Goal: Task Accomplishment & Management: Manage account settings

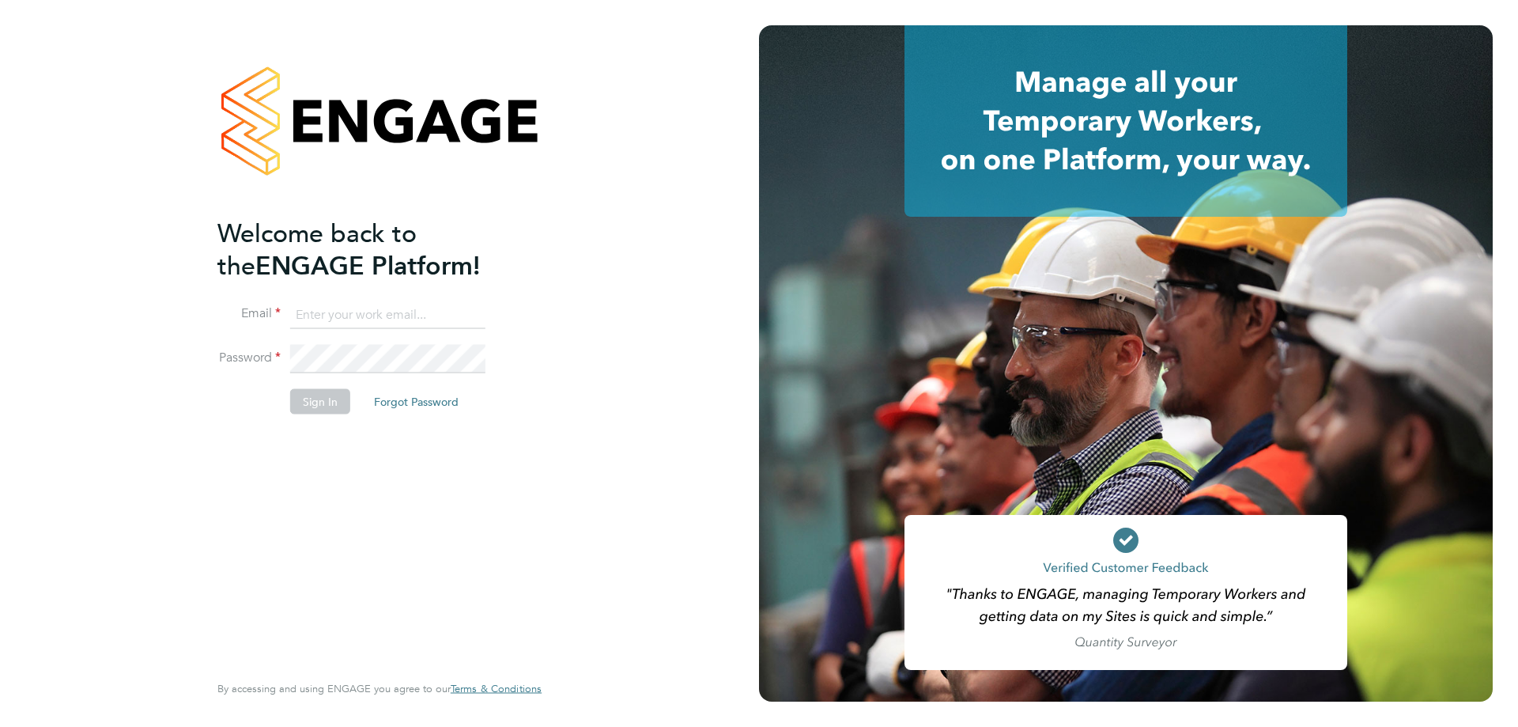
type input "[PERSON_NAME][EMAIL_ADDRESS][PERSON_NAME][DOMAIN_NAME]"
click at [325, 398] on button "Sign In" at bounding box center [320, 400] width 60 height 25
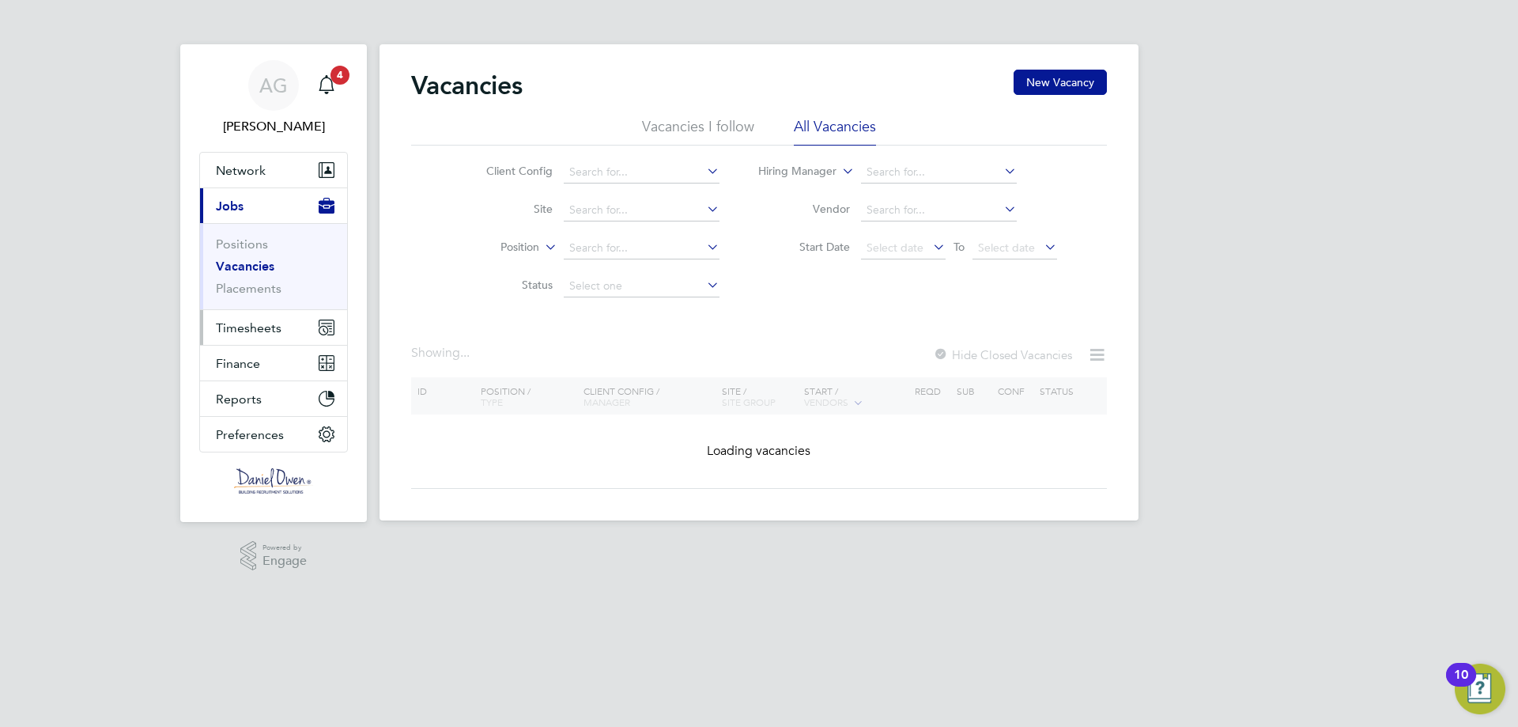
click at [225, 332] on span "Timesheets" at bounding box center [249, 327] width 66 height 15
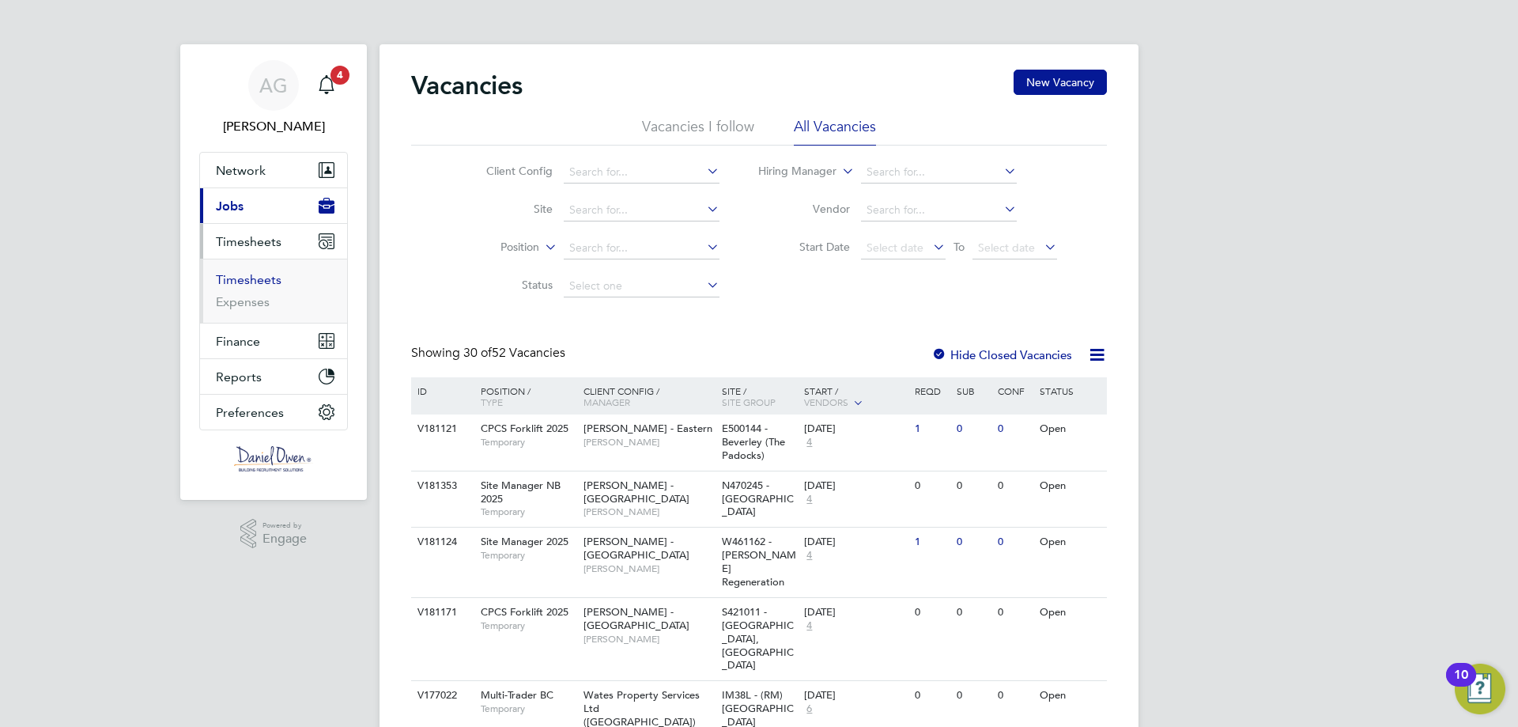
click at [255, 279] on link "Timesheets" at bounding box center [249, 279] width 66 height 15
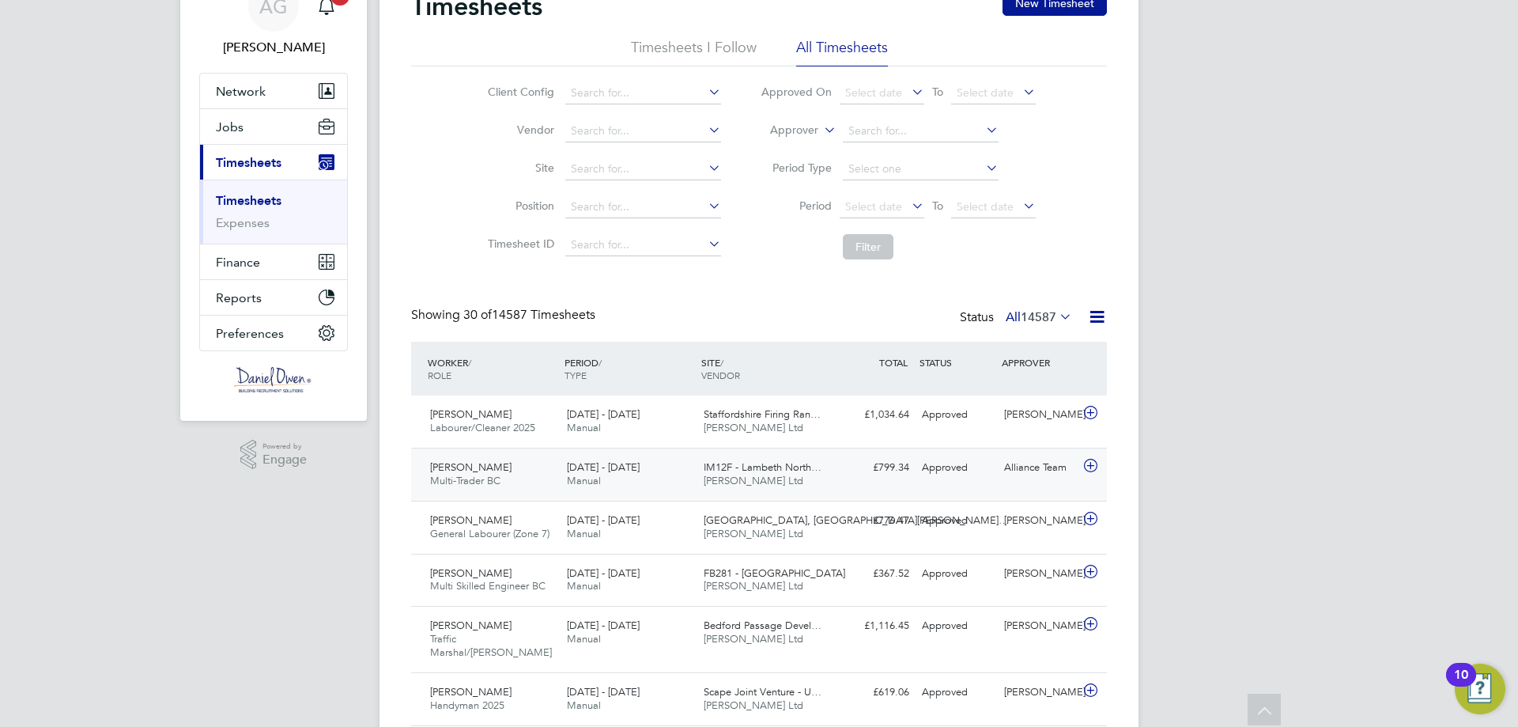
click at [701, 490] on div "IM12F - Lambeth North… Daniel Owen Ltd" at bounding box center [766, 475] width 137 height 40
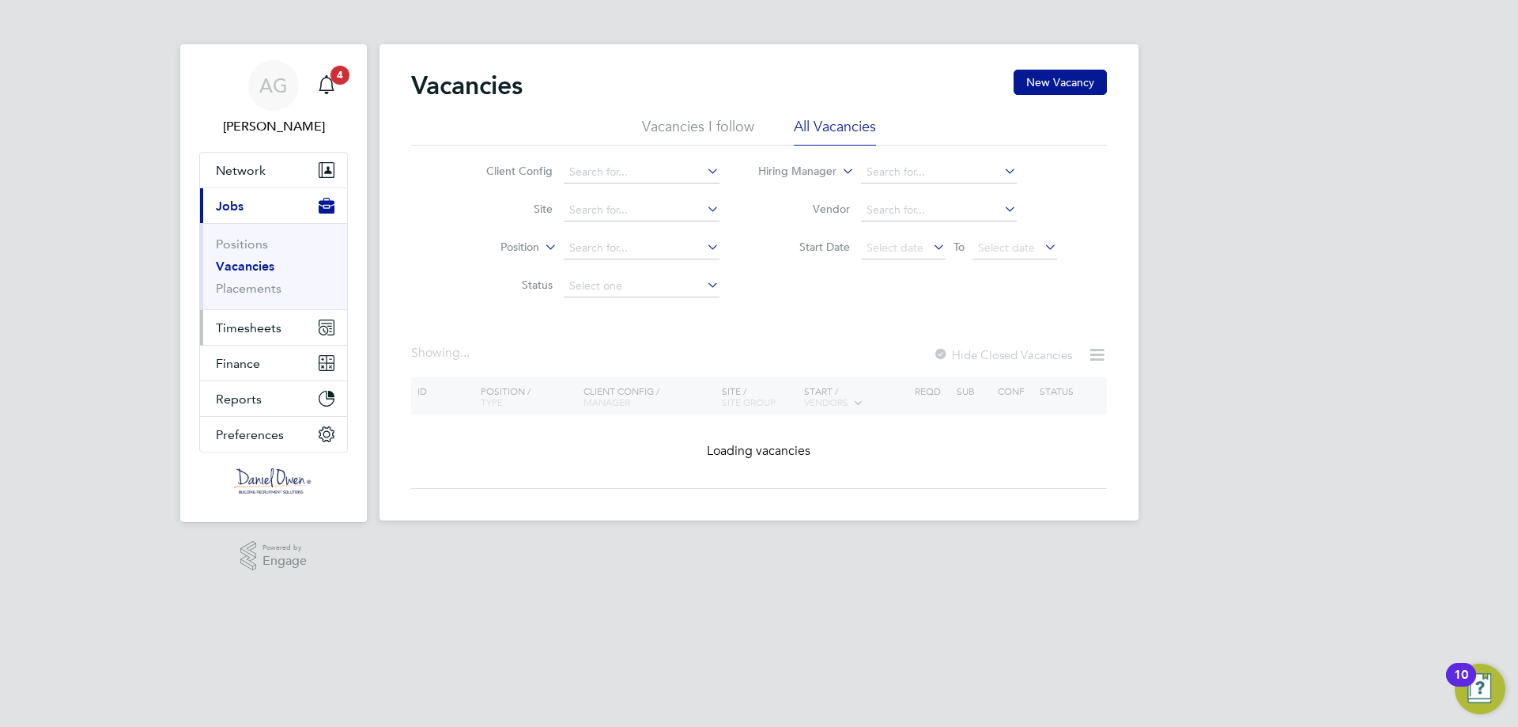
click at [276, 338] on button "Timesheets" at bounding box center [273, 327] width 147 height 35
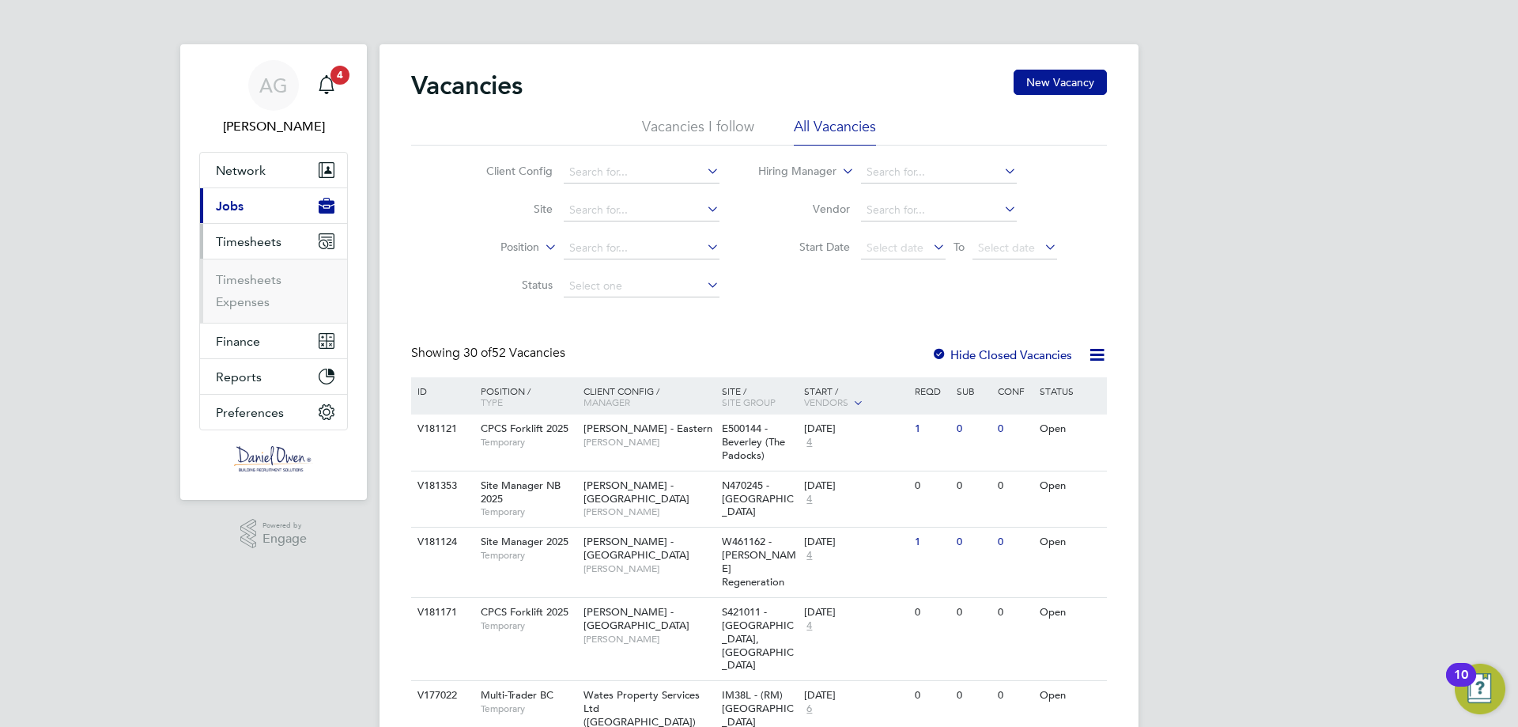
click at [266, 288] on li "Timesheets" at bounding box center [275, 283] width 119 height 22
click at [263, 277] on link "Timesheets" at bounding box center [249, 279] width 66 height 15
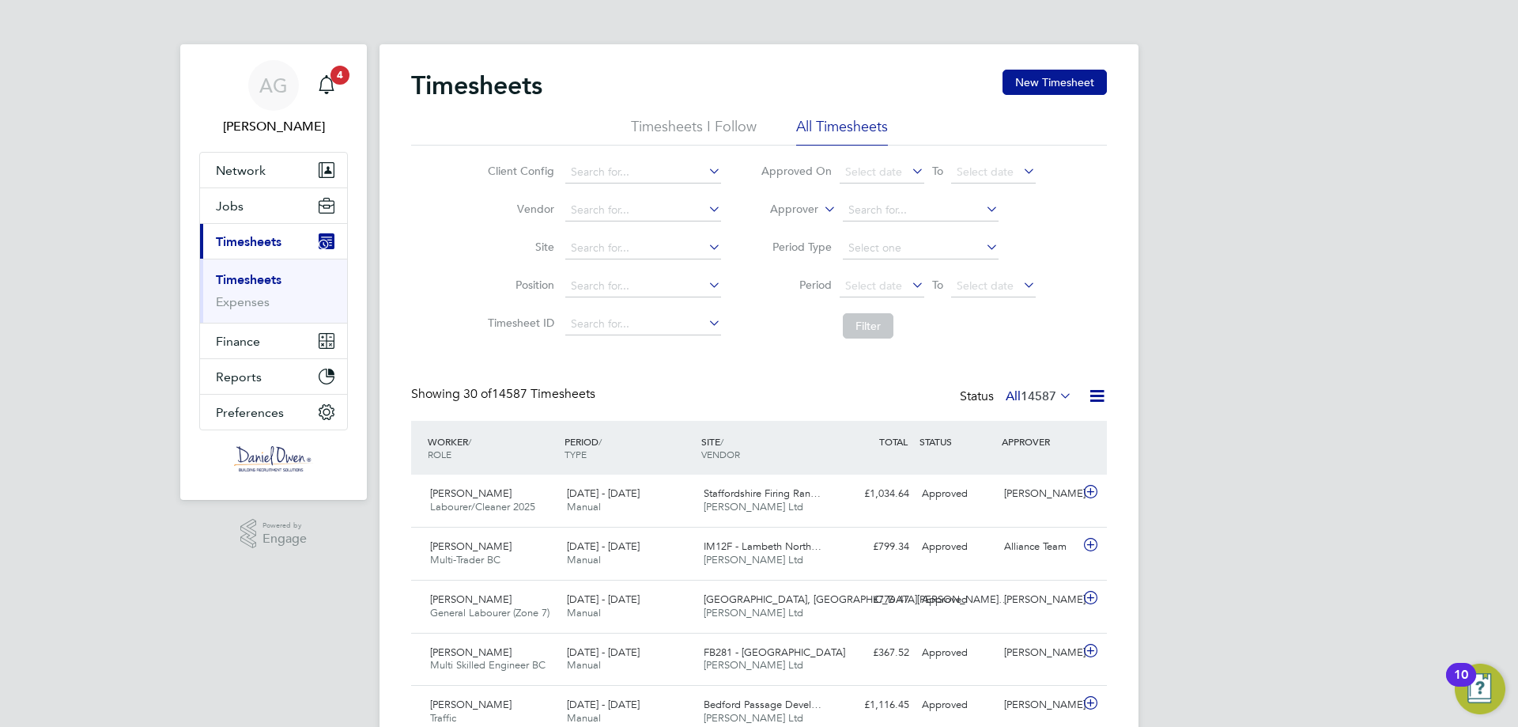
click at [794, 213] on label "Approver" at bounding box center [782, 210] width 71 height 16
click at [799, 229] on li "Worker" at bounding box center [779, 227] width 78 height 21
click at [891, 213] on input at bounding box center [921, 210] width 156 height 22
click at [925, 230] on li "Adam Tate" at bounding box center [941, 231] width 199 height 21
type input "Adam Tate"
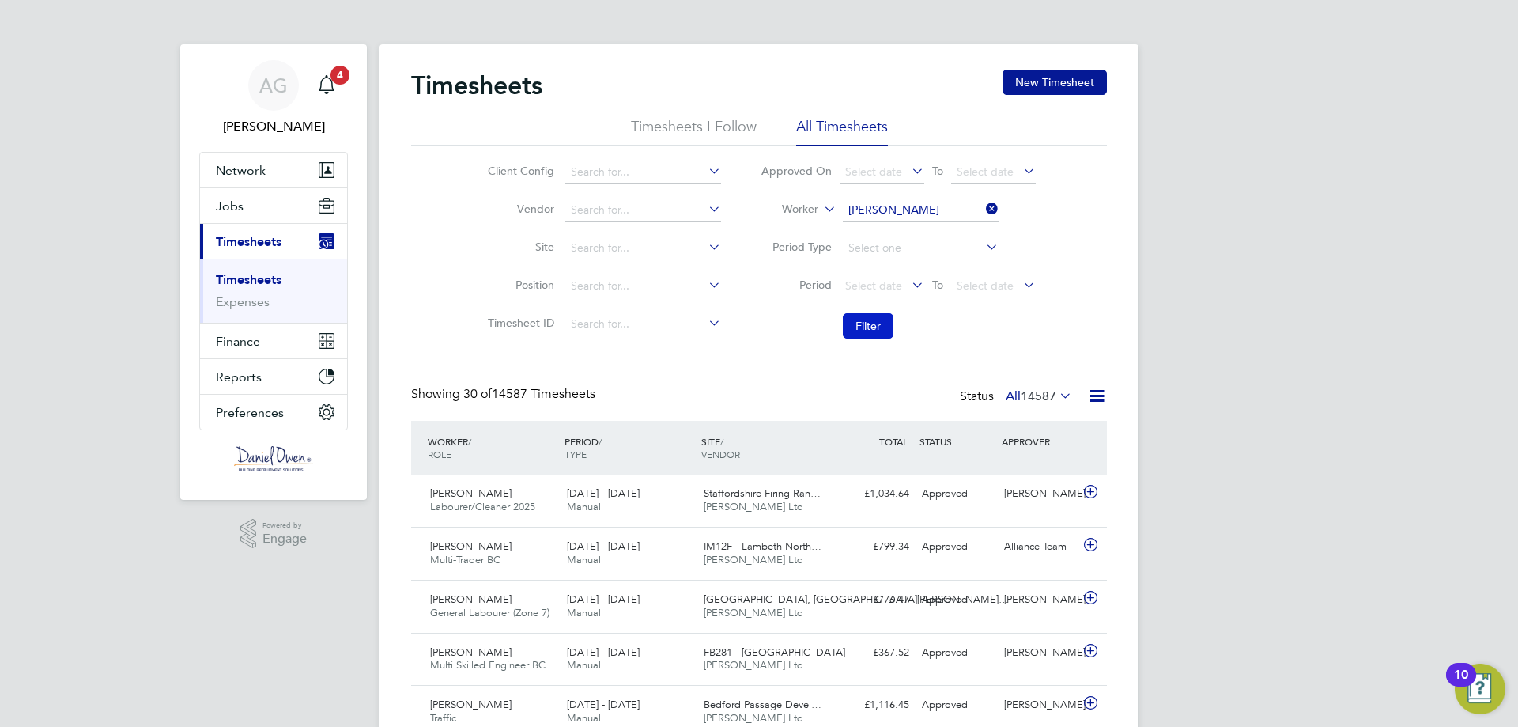
click at [871, 322] on button "Filter" at bounding box center [868, 325] width 51 height 25
click at [787, 506] on div "IM12F - Lambeth North… Daniel Owen Ltd" at bounding box center [766, 501] width 137 height 40
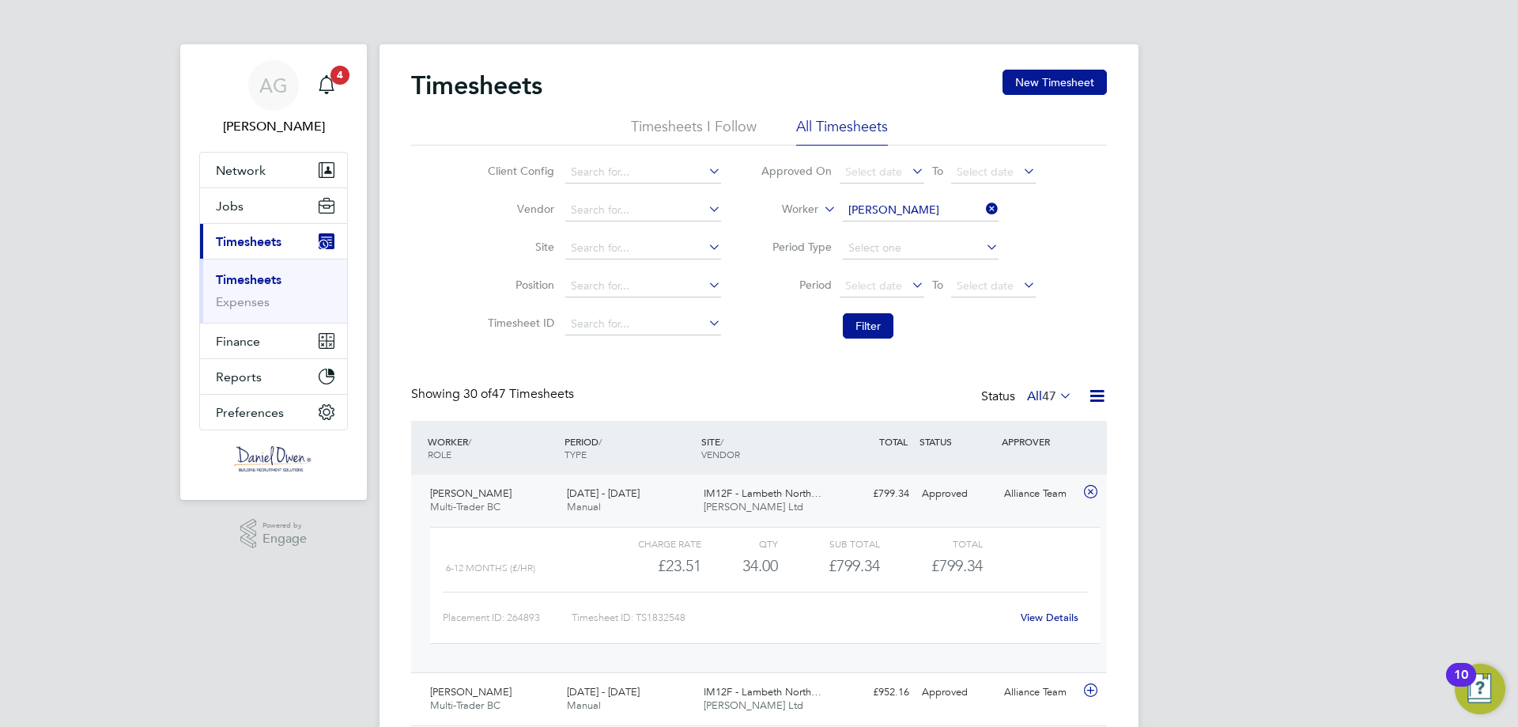
click at [1050, 618] on link "View Details" at bounding box center [1050, 617] width 58 height 13
